Goal: Information Seeking & Learning: Check status

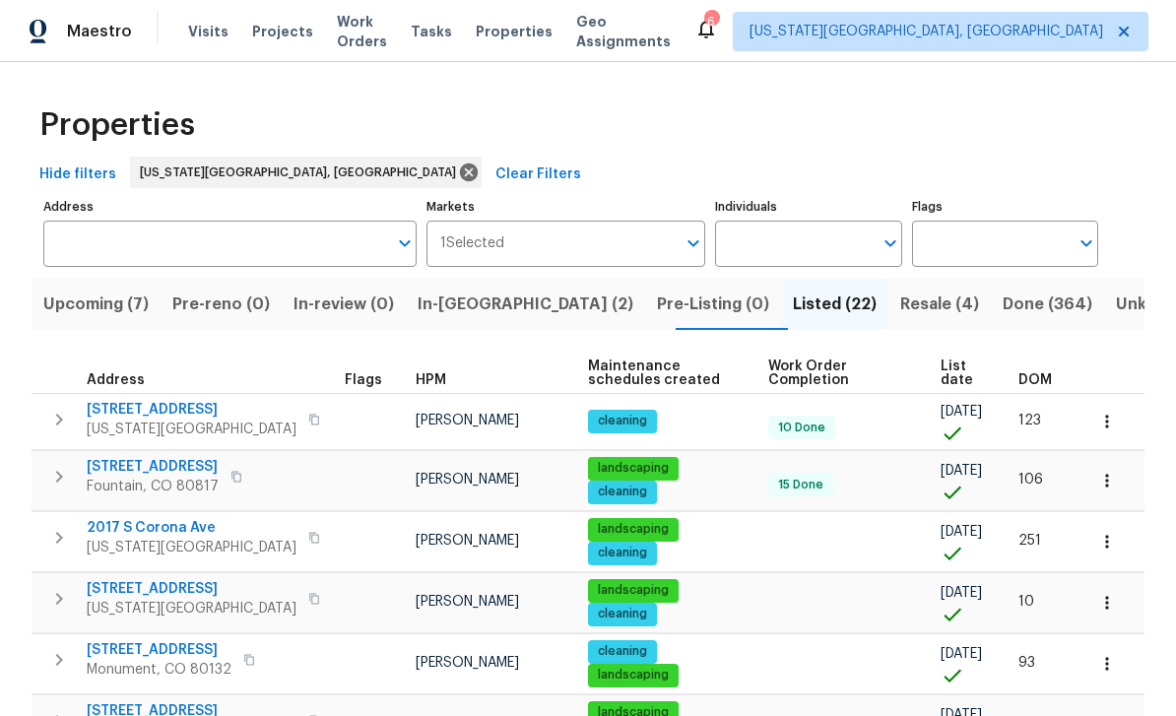
click at [136, 297] on span "Upcoming (7)" at bounding box center [95, 304] width 105 height 28
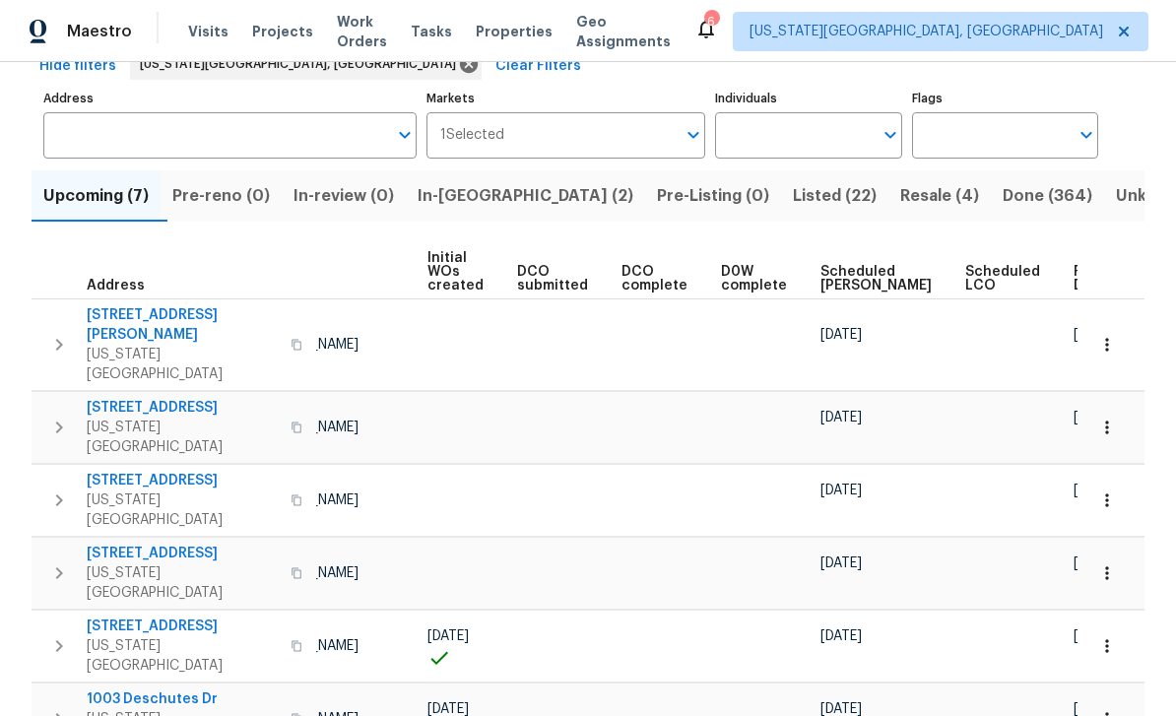
scroll to position [0, 139]
click at [1074, 265] on span "Ready Date" at bounding box center [1095, 279] width 43 height 28
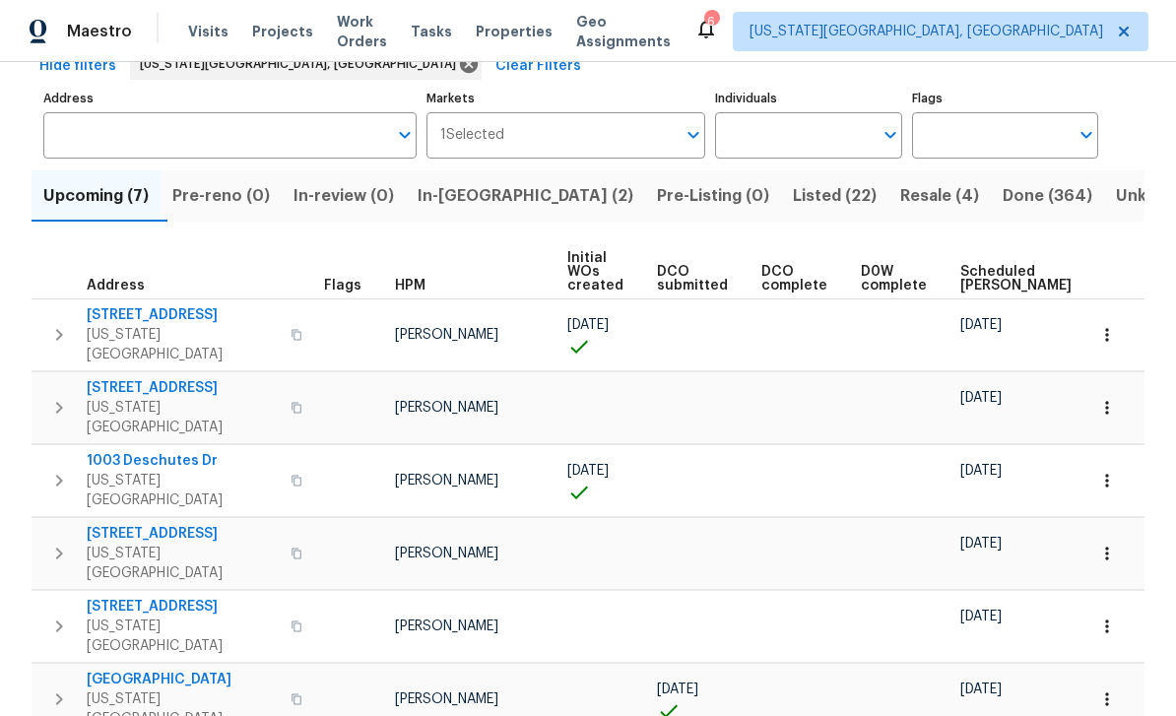
scroll to position [63, 0]
click at [150, 669] on span "[GEOGRAPHIC_DATA]" at bounding box center [183, 679] width 192 height 20
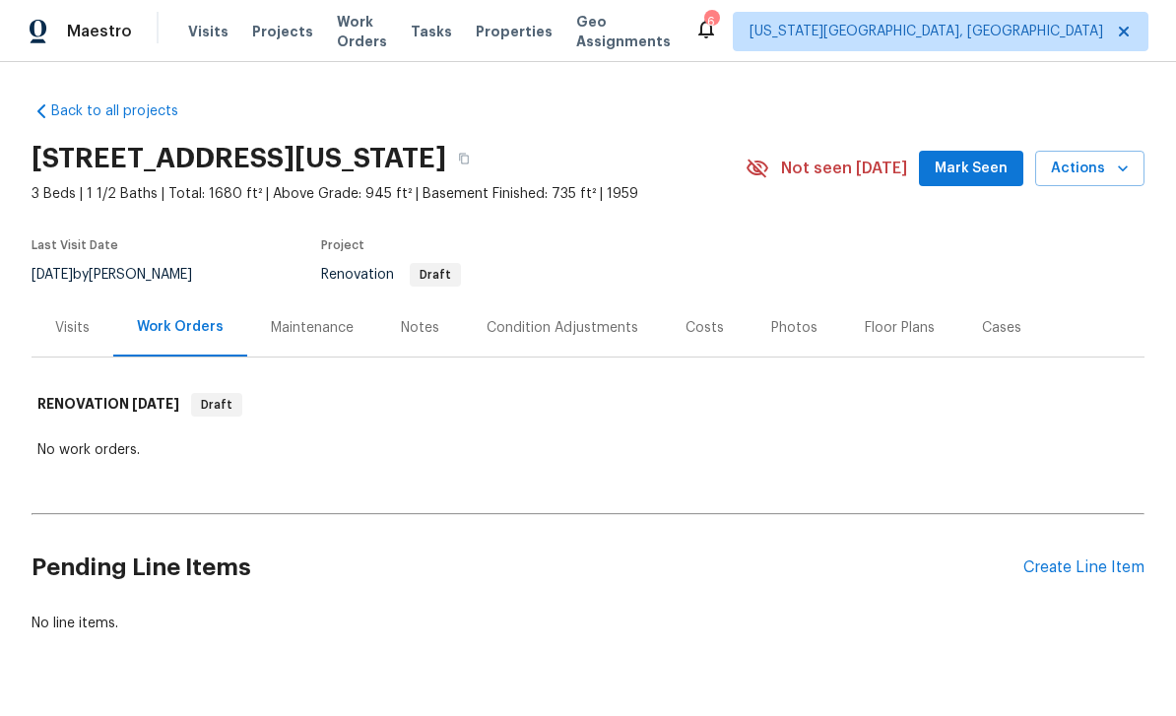
click at [560, 324] on div "Condition Adjustments" at bounding box center [562, 328] width 152 height 20
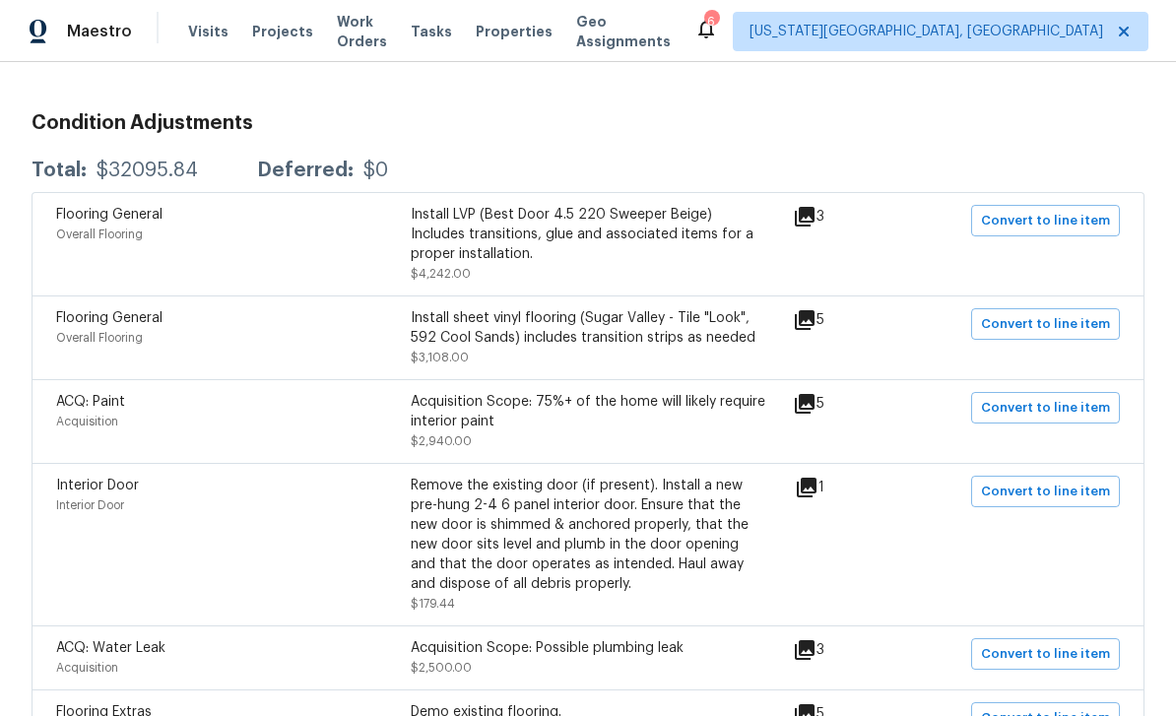
scroll to position [330, 0]
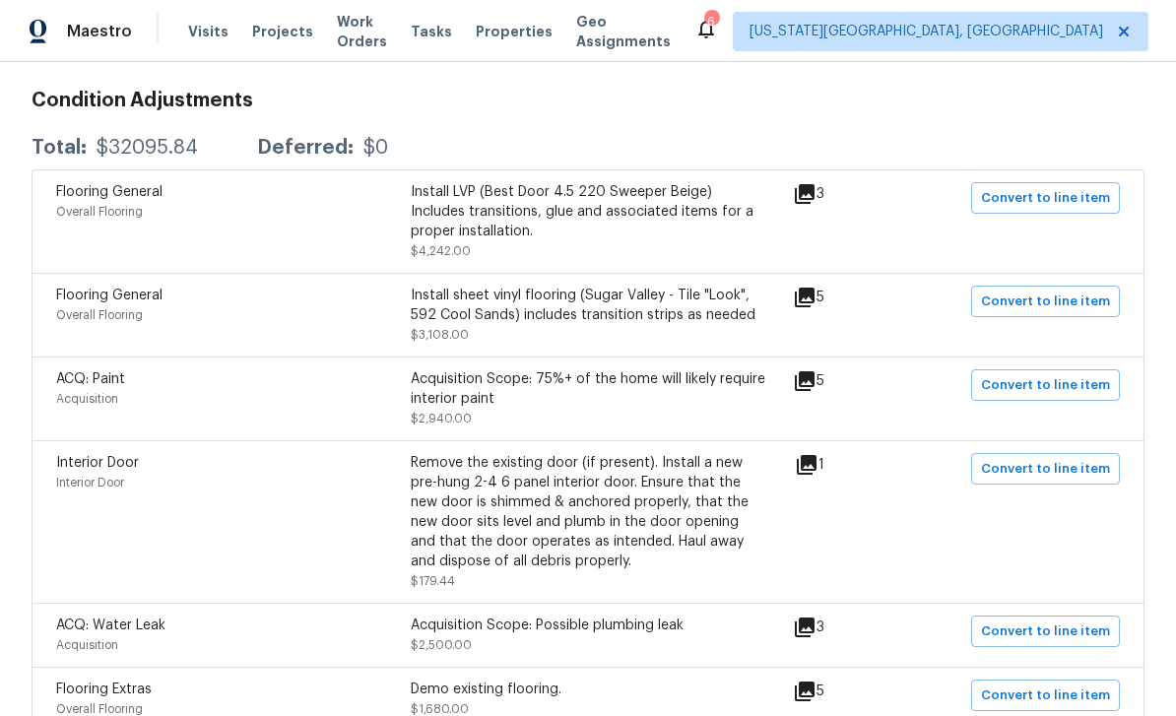
click at [814, 193] on icon at bounding box center [805, 194] width 20 height 20
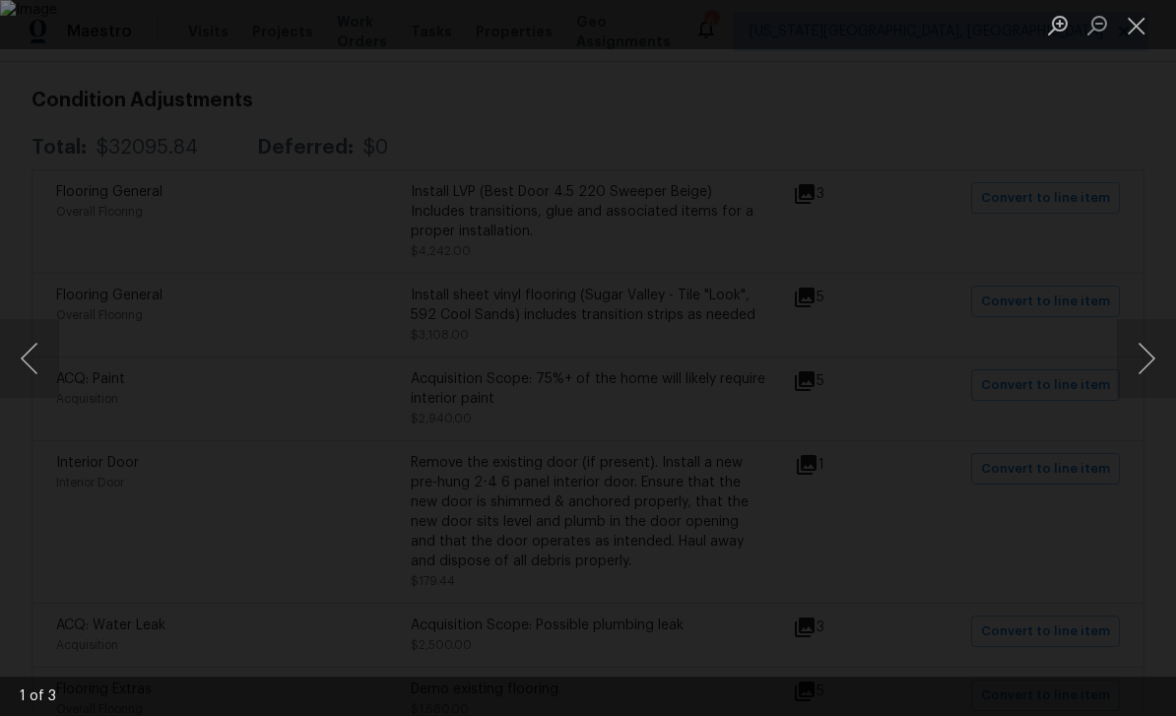
click at [1122, 370] on button "Next image" at bounding box center [1145, 358] width 59 height 79
click at [1139, 360] on button "Next image" at bounding box center [1145, 358] width 59 height 79
click at [1130, 363] on button "Next image" at bounding box center [1145, 358] width 59 height 79
click at [1132, 366] on button "Next image" at bounding box center [1145, 358] width 59 height 79
click at [1139, 369] on button "Next image" at bounding box center [1145, 358] width 59 height 79
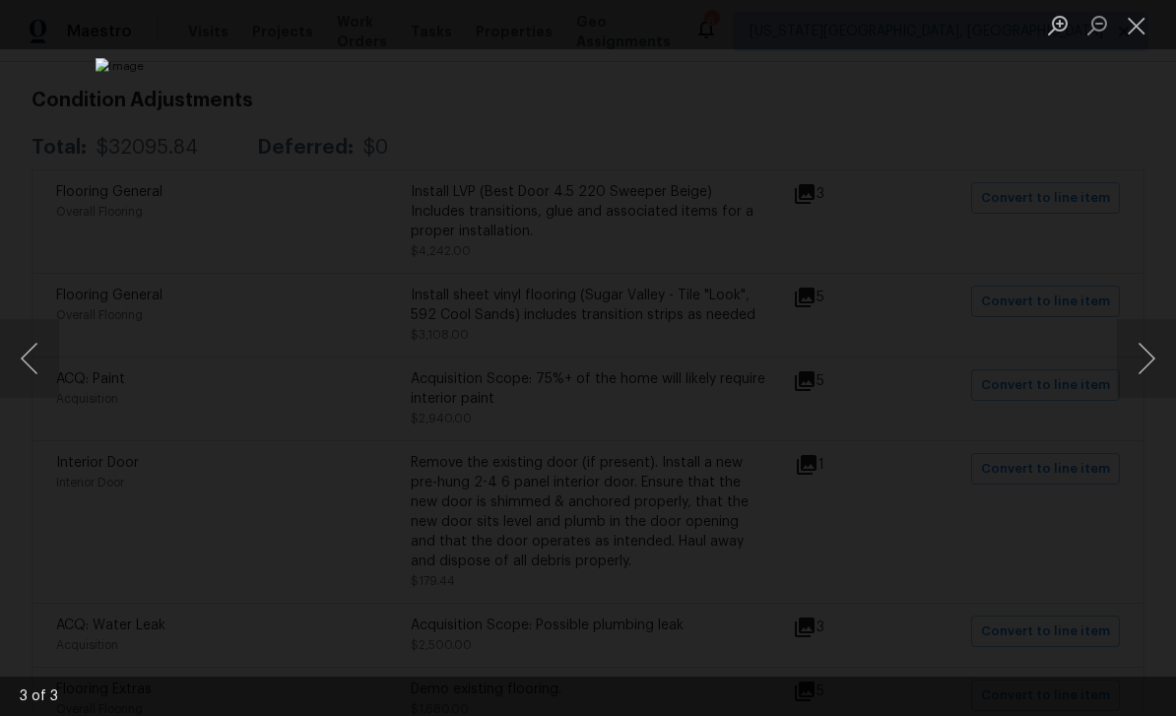
click at [1138, 369] on button "Next image" at bounding box center [1145, 358] width 59 height 79
click at [1142, 34] on button "Close lightbox" at bounding box center [1135, 25] width 39 height 34
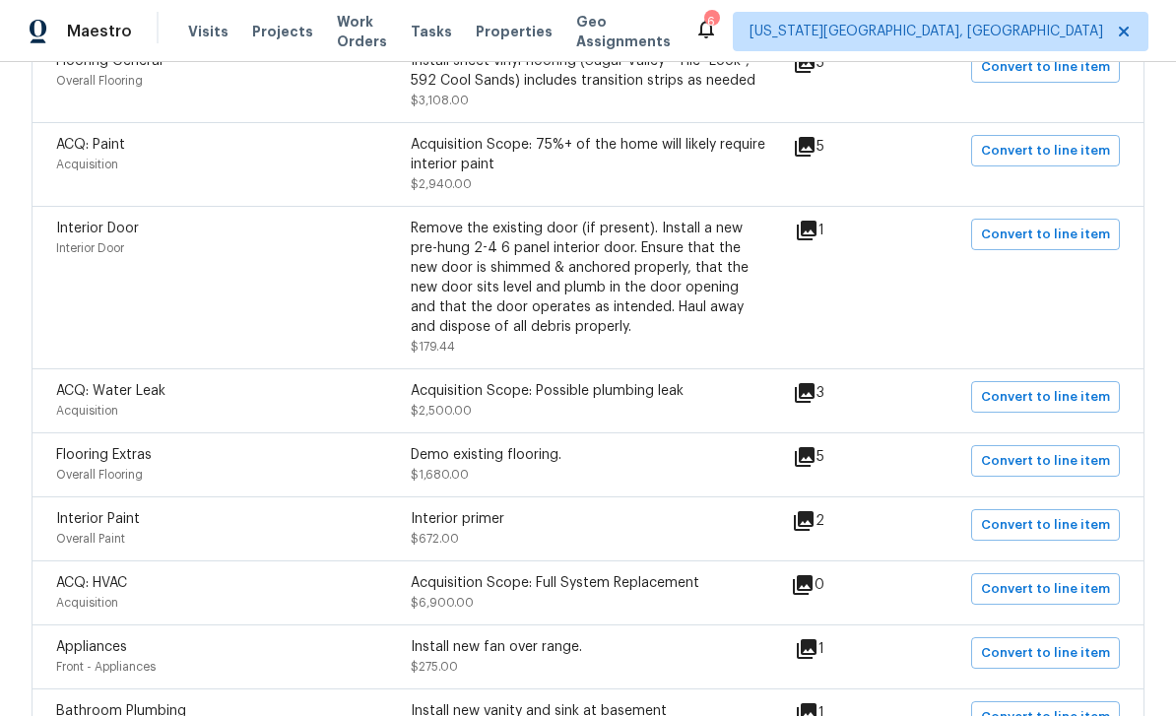
scroll to position [565, 0]
click at [812, 462] on icon at bounding box center [805, 456] width 24 height 24
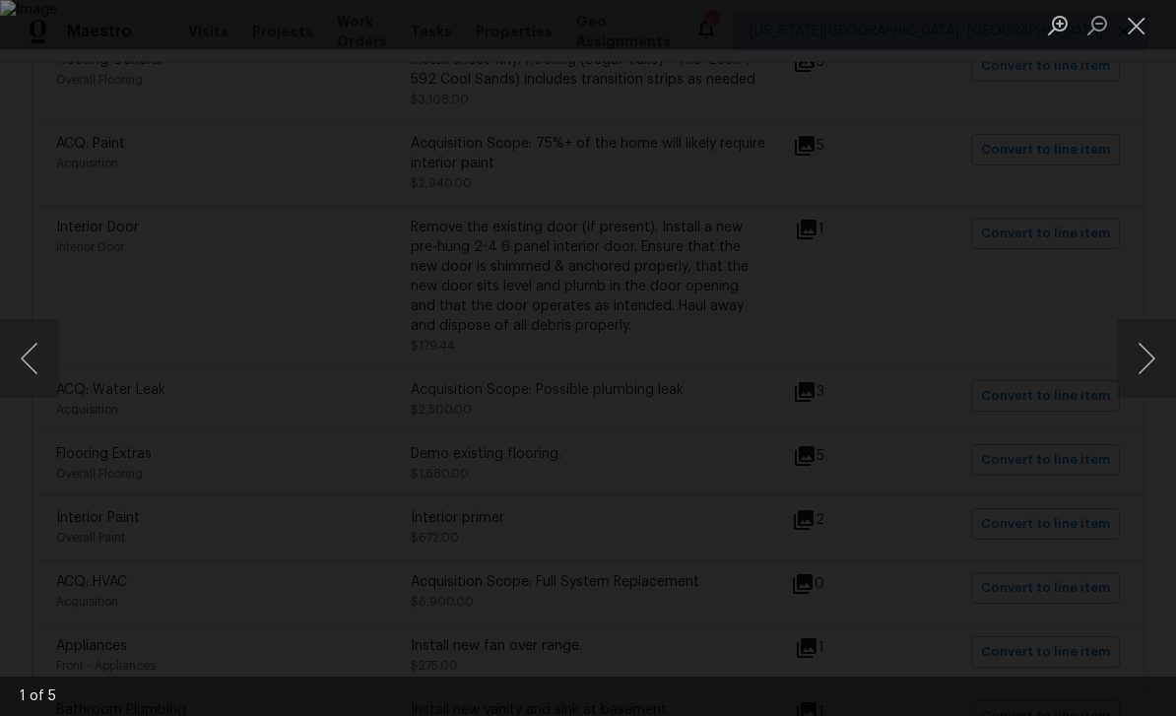
click at [1141, 356] on button "Next image" at bounding box center [1145, 358] width 59 height 79
click at [1139, 347] on button "Next image" at bounding box center [1145, 358] width 59 height 79
click at [1134, 27] on button "Close lightbox" at bounding box center [1135, 25] width 39 height 34
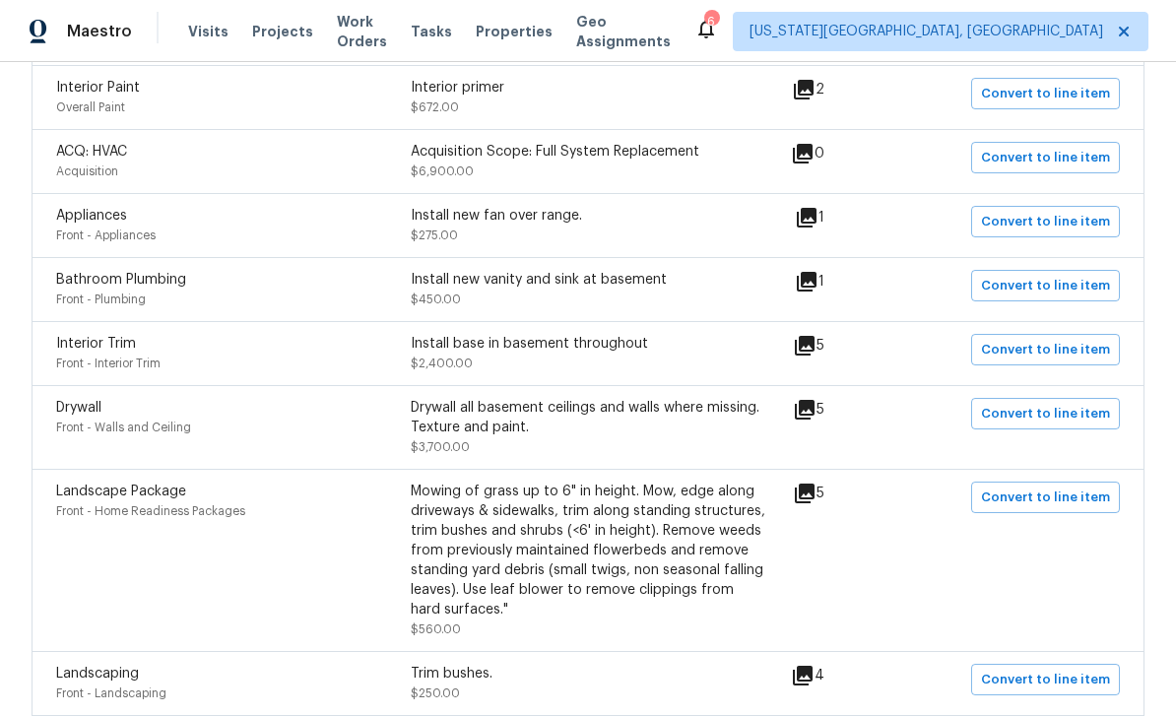
scroll to position [1083, 0]
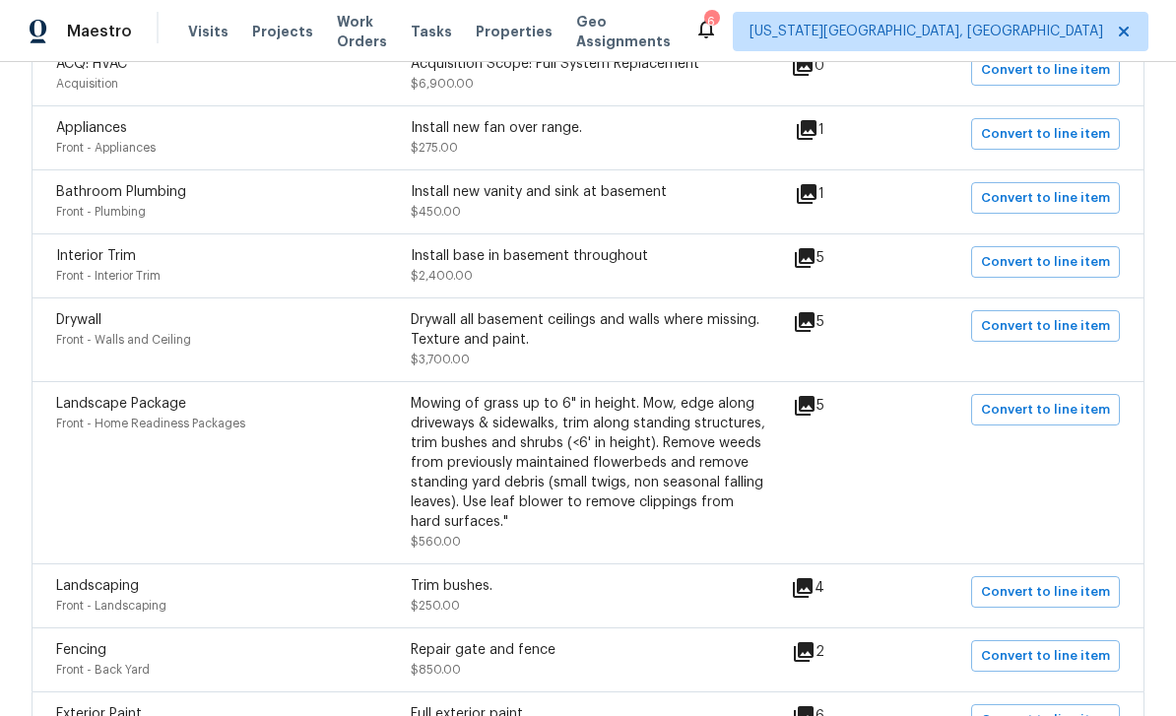
click at [813, 332] on icon at bounding box center [805, 322] width 20 height 20
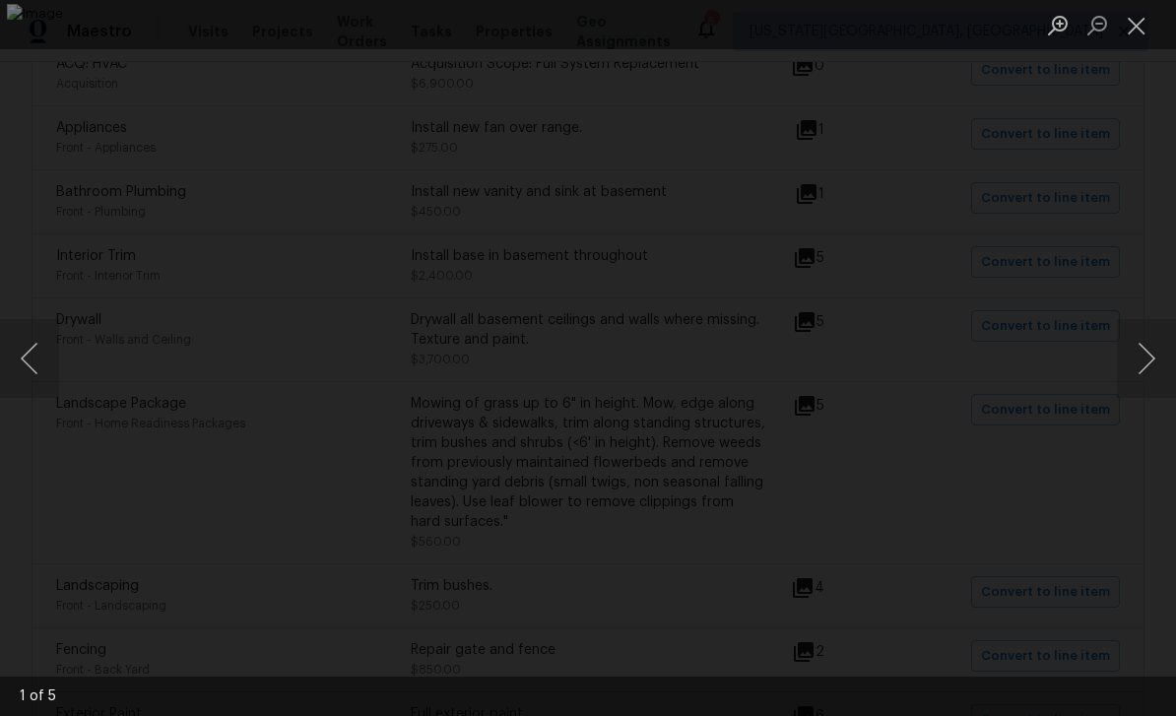
click at [1138, 351] on button "Next image" at bounding box center [1145, 358] width 59 height 79
click at [1130, 350] on button "Next image" at bounding box center [1145, 358] width 59 height 79
click at [1133, 347] on button "Next image" at bounding box center [1145, 358] width 59 height 79
click at [1137, 26] on button "Close lightbox" at bounding box center [1135, 25] width 39 height 34
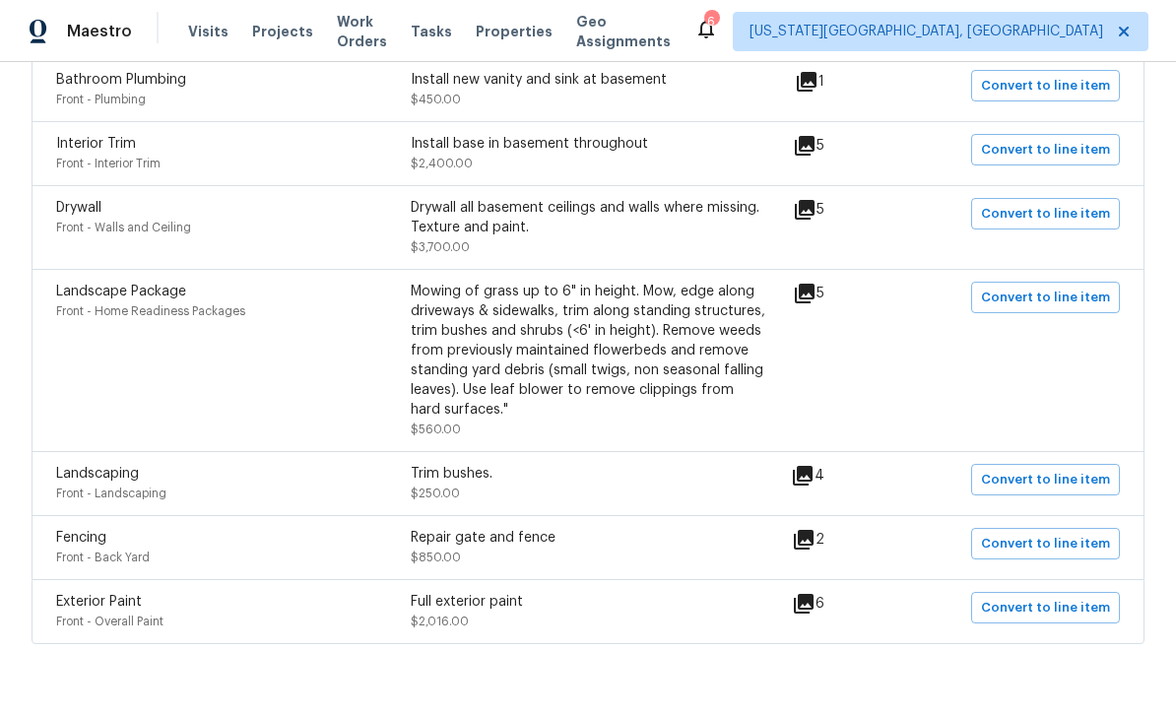
scroll to position [1194, 0]
click at [813, 614] on icon at bounding box center [804, 605] width 20 height 20
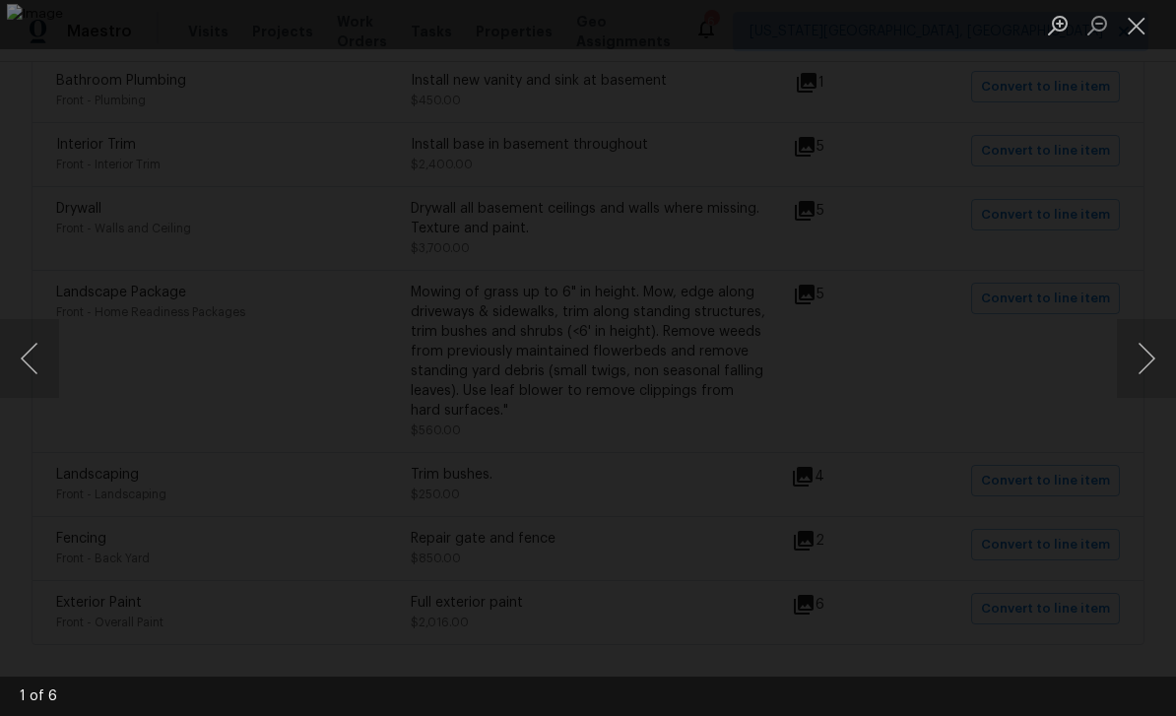
click at [1135, 304] on div "Lightbox" at bounding box center [588, 358] width 1176 height 716
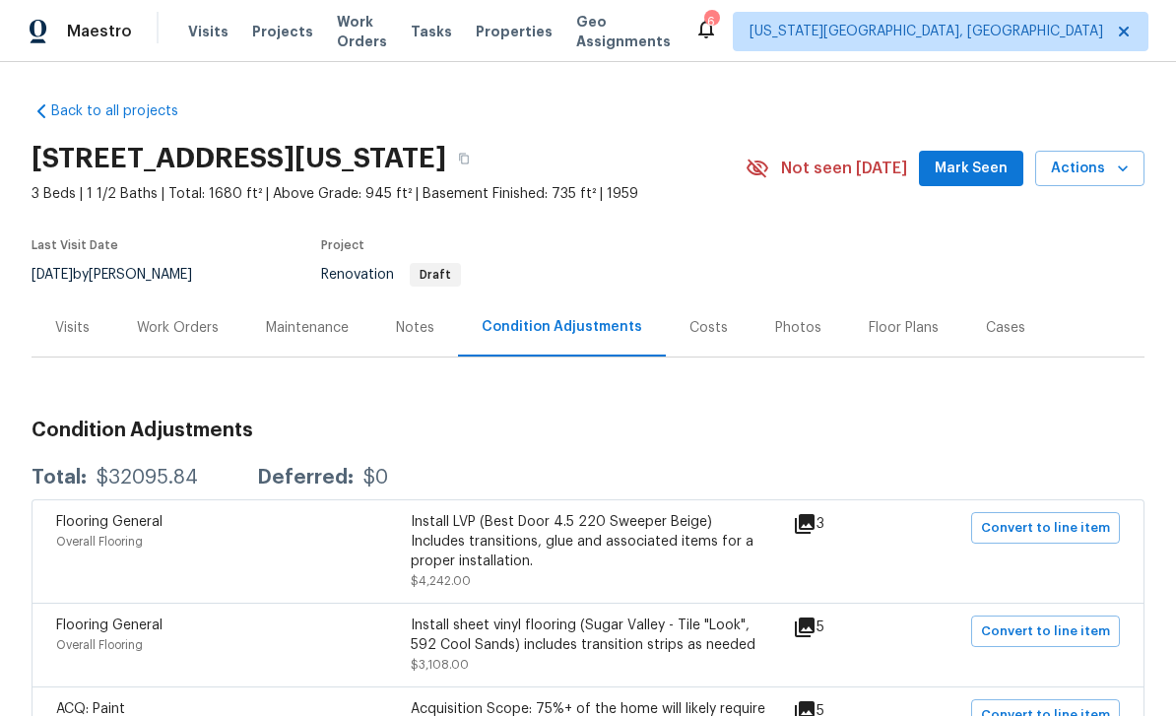
scroll to position [0, 0]
click at [984, 185] on button "Mark Seen" at bounding box center [971, 169] width 104 height 36
click at [987, 166] on span "Seen today" at bounding box center [975, 169] width 95 height 20
